Goal: Task Accomplishment & Management: Complete application form

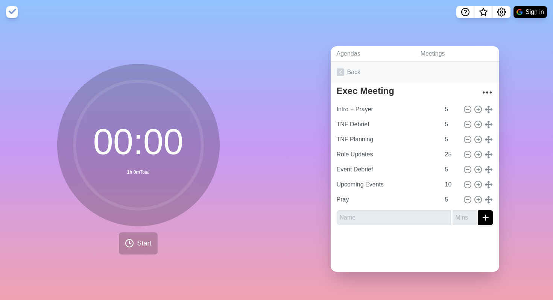
click at [341, 72] on icon at bounding box center [341, 72] width 8 height 8
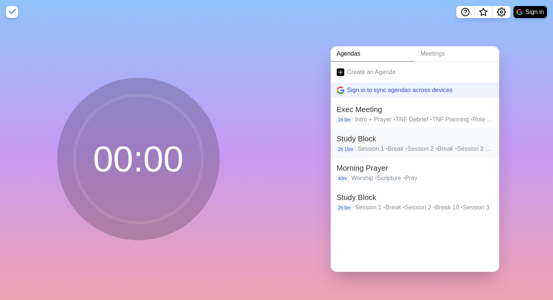
click at [402, 138] on h2 "Study Block" at bounding box center [415, 138] width 157 height 11
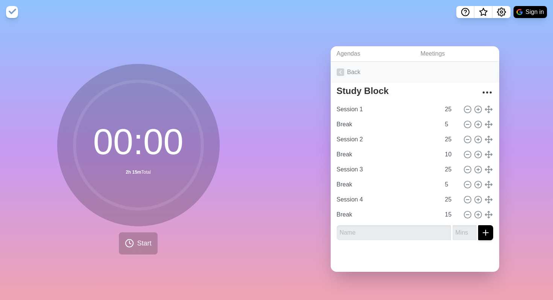
click at [339, 73] on icon at bounding box center [341, 72] width 8 height 8
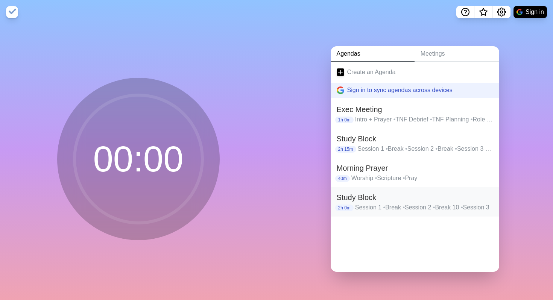
click at [391, 194] on h2 "Study Block" at bounding box center [415, 197] width 157 height 11
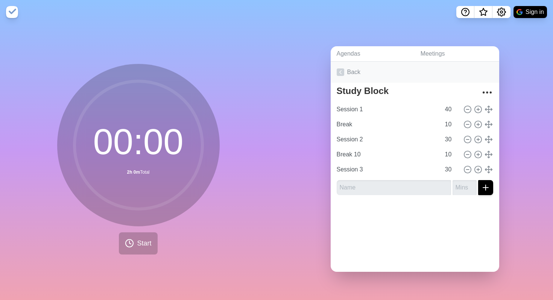
click at [339, 74] on icon at bounding box center [341, 72] width 8 height 8
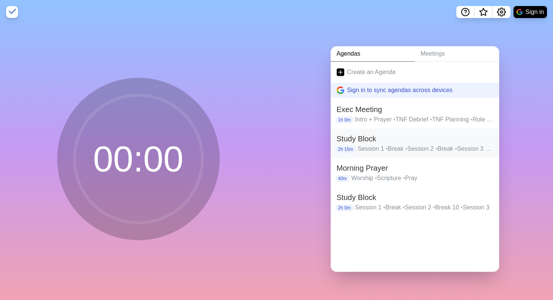
click at [399, 137] on h2 "Study Block" at bounding box center [415, 138] width 157 height 11
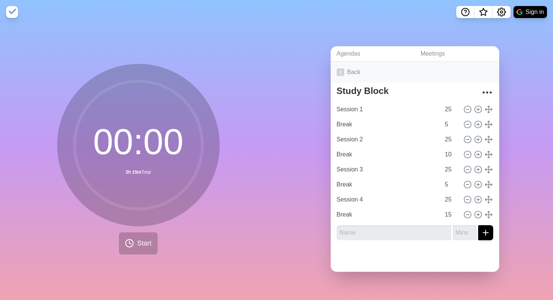
click at [340, 70] on icon at bounding box center [341, 72] width 8 height 8
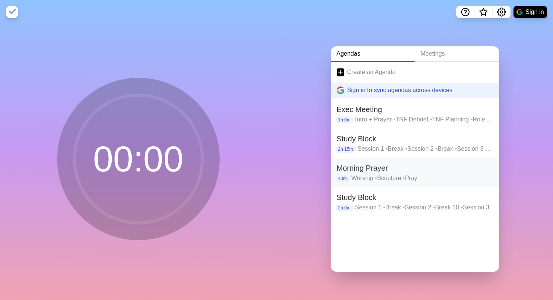
click at [416, 169] on h2 "Morning Prayer" at bounding box center [415, 168] width 157 height 11
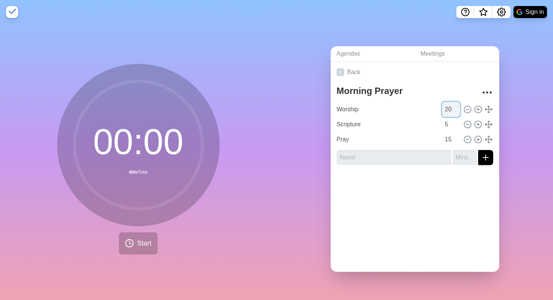
click at [452, 106] on input "20" at bounding box center [451, 109] width 18 height 15
click at [450, 108] on input "25" at bounding box center [451, 109] width 18 height 15
type input "2"
type input "30"
click at [341, 76] on icon at bounding box center [341, 72] width 8 height 8
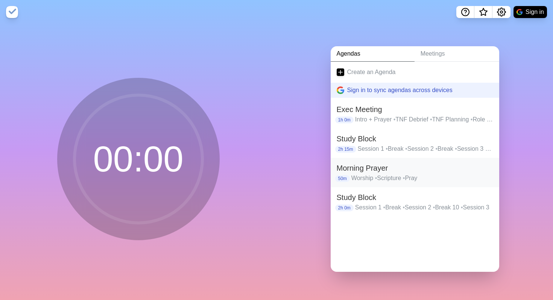
click at [423, 176] on p "Worship • Scripture • [GEOGRAPHIC_DATA]" at bounding box center [422, 178] width 142 height 9
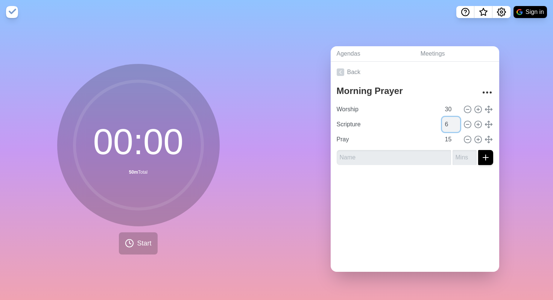
click at [455, 120] on input "6" at bounding box center [451, 124] width 18 height 15
click at [455, 120] on input "7" at bounding box center [451, 124] width 18 height 15
click at [458, 128] on input "6" at bounding box center [451, 124] width 18 height 15
type input "5"
click at [458, 128] on input "5" at bounding box center [451, 124] width 18 height 15
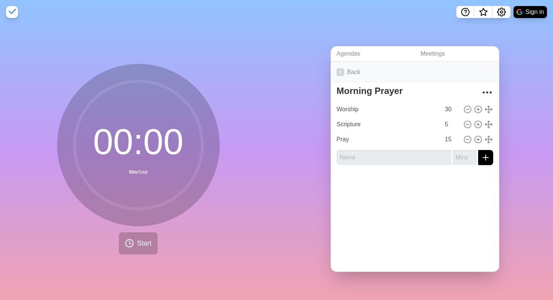
click at [450, 78] on link "Back" at bounding box center [415, 72] width 169 height 21
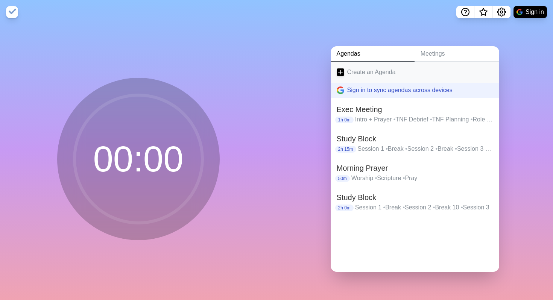
click at [342, 69] on icon at bounding box center [341, 72] width 8 height 8
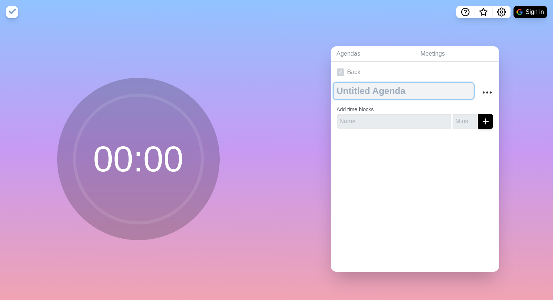
click at [351, 92] on textarea at bounding box center [404, 91] width 140 height 17
type textarea "S"
type textarea "Zoom Exec"
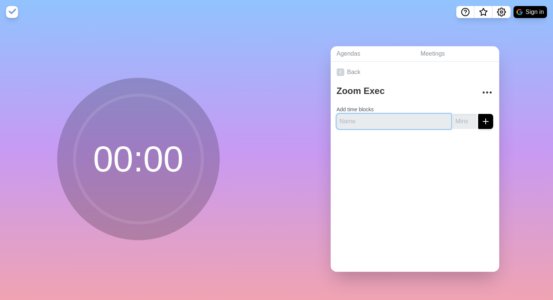
click at [373, 124] on input "text" at bounding box center [394, 121] width 114 height 15
type input "TNF Planning"
click at [460, 122] on input "number" at bounding box center [465, 121] width 24 height 15
type input "7"
click at [486, 120] on line "submit" at bounding box center [486, 121] width 0 height 5
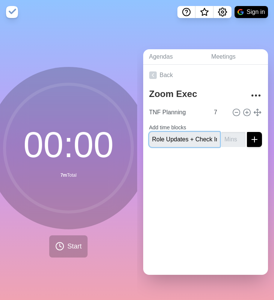
scroll to position [0, 2]
type input "Role Updates + Check In"
click at [237, 139] on input "number" at bounding box center [234, 139] width 24 height 15
type input "20"
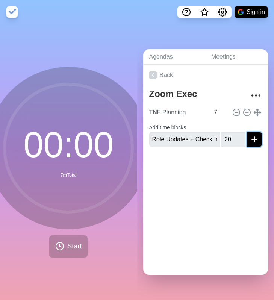
click at [257, 137] on icon "submit" at bounding box center [254, 139] width 9 height 9
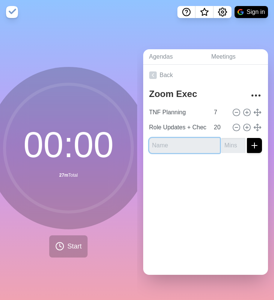
type input "E"
type input "Upcoming Events"
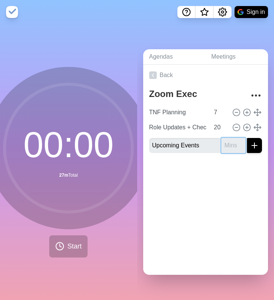
click at [234, 145] on input "number" at bounding box center [234, 145] width 24 height 15
type input "25"
click at [247, 138] on button "submit" at bounding box center [254, 145] width 15 height 15
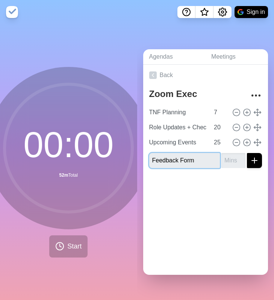
type input "Feedback Form"
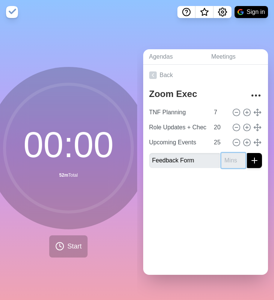
click at [231, 158] on input "number" at bounding box center [234, 160] width 24 height 15
type input "5"
click at [219, 111] on input "7" at bounding box center [220, 112] width 18 height 15
type input "5"
click at [241, 164] on input "4" at bounding box center [234, 160] width 24 height 15
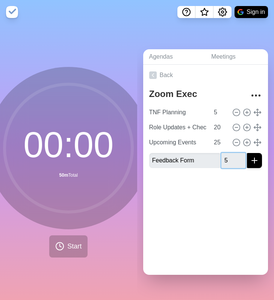
type input "5"
click at [241, 156] on input "5" at bounding box center [234, 160] width 24 height 15
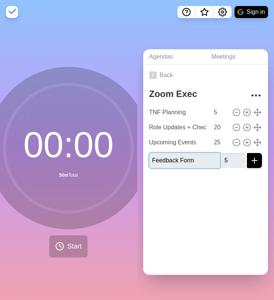
click at [200, 159] on input "Feedback Form" at bounding box center [184, 160] width 71 height 15
click at [152, 70] on link "Back" at bounding box center [205, 75] width 125 height 21
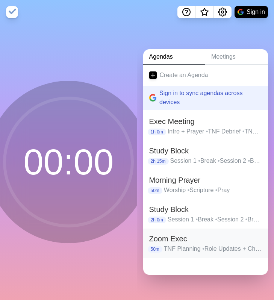
click at [216, 243] on h2 "Zoom Exec" at bounding box center [205, 238] width 113 height 11
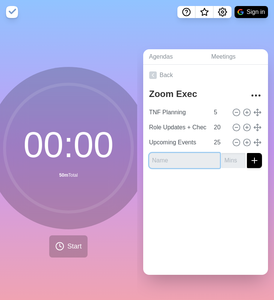
click at [198, 160] on input "text" at bounding box center [184, 160] width 71 height 15
type input "Feedback Form"
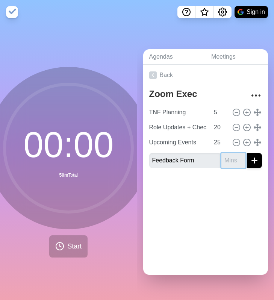
click at [232, 160] on input "number" at bounding box center [234, 160] width 24 height 15
type input "5"
click at [256, 159] on icon "submit" at bounding box center [254, 160] width 9 height 9
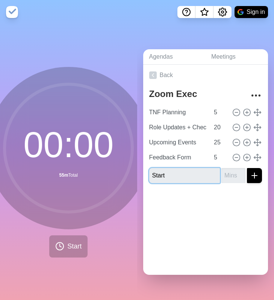
type input "Start"
click at [230, 179] on input "number" at bounding box center [234, 175] width 24 height 15
type input "5"
click at [254, 174] on icon "submit" at bounding box center [254, 175] width 9 height 9
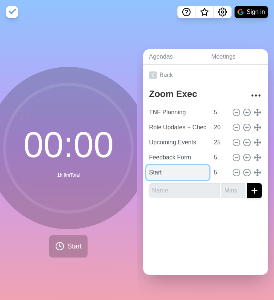
click at [169, 172] on input "Start" at bounding box center [178, 172] width 64 height 15
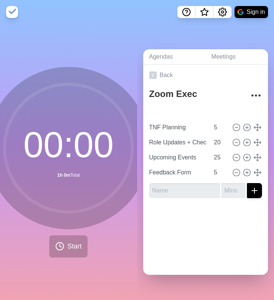
type input "Start"
type input "TNF Planning"
type input "5"
type input "Role Updates + Check In"
type input "20"
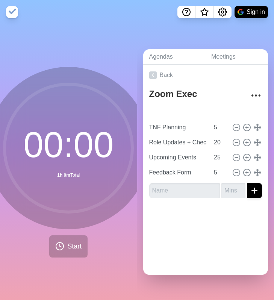
type input "Upcoming Events"
type input "25"
type input "Feedback Form"
click at [153, 74] on polyline at bounding box center [153, 75] width 2 height 3
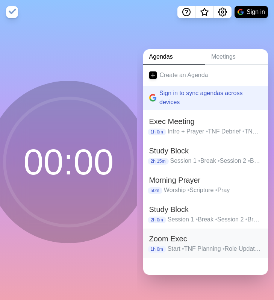
click at [175, 236] on h2 "Zoom Exec" at bounding box center [205, 238] width 113 height 11
